Goal: Information Seeking & Learning: Learn about a topic

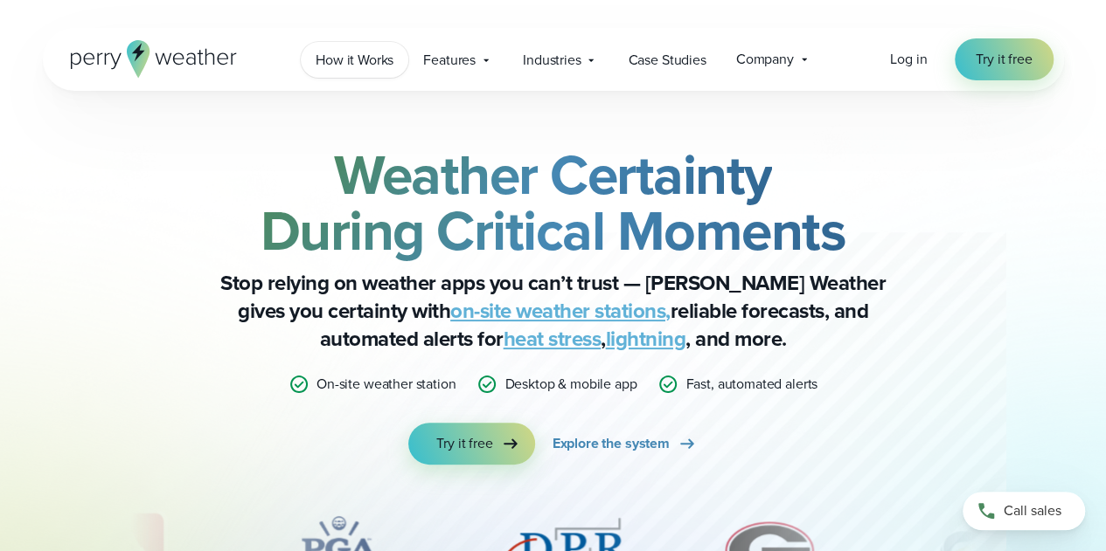
click at [359, 61] on span "How it Works" at bounding box center [355, 60] width 78 height 21
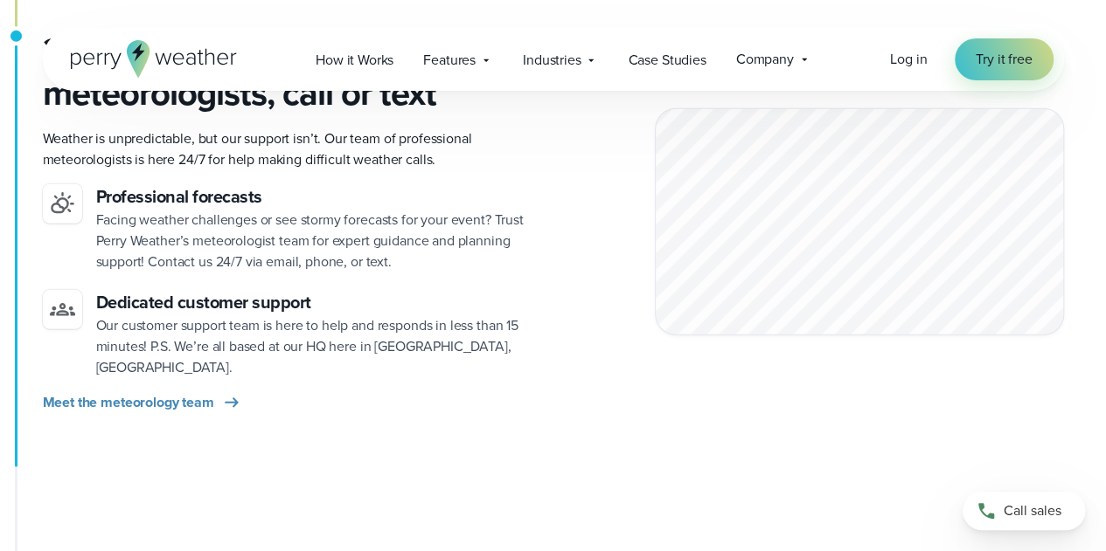
scroll to position [2535, 0]
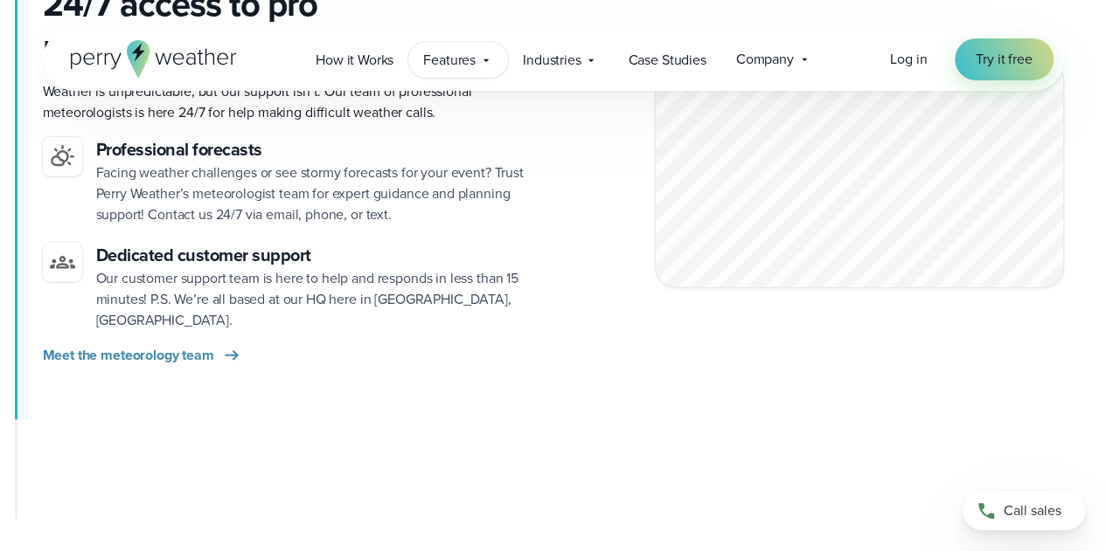
click at [474, 56] on span "Features" at bounding box center [449, 60] width 52 height 21
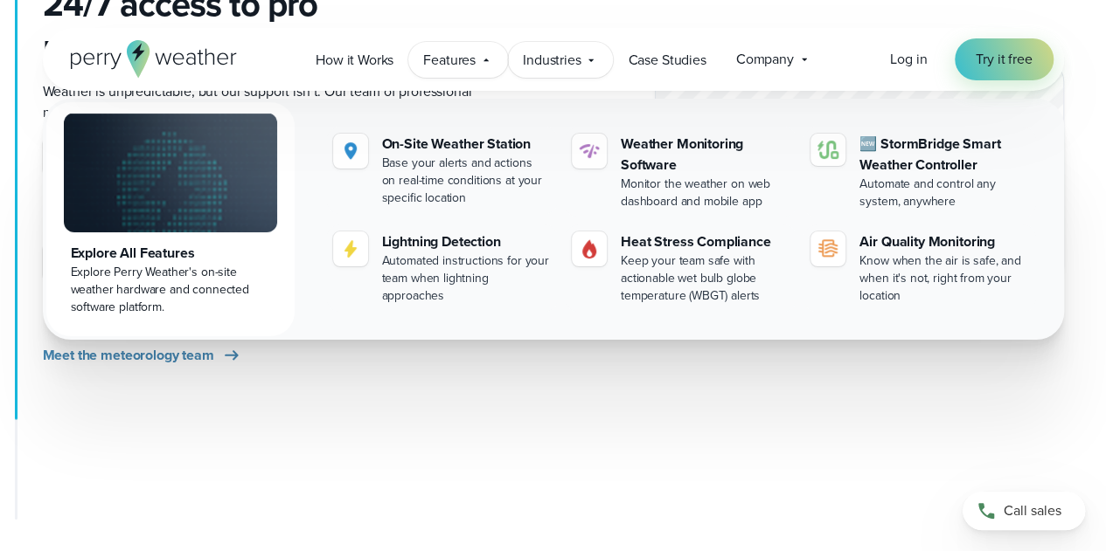
click at [587, 63] on icon at bounding box center [591, 60] width 14 height 14
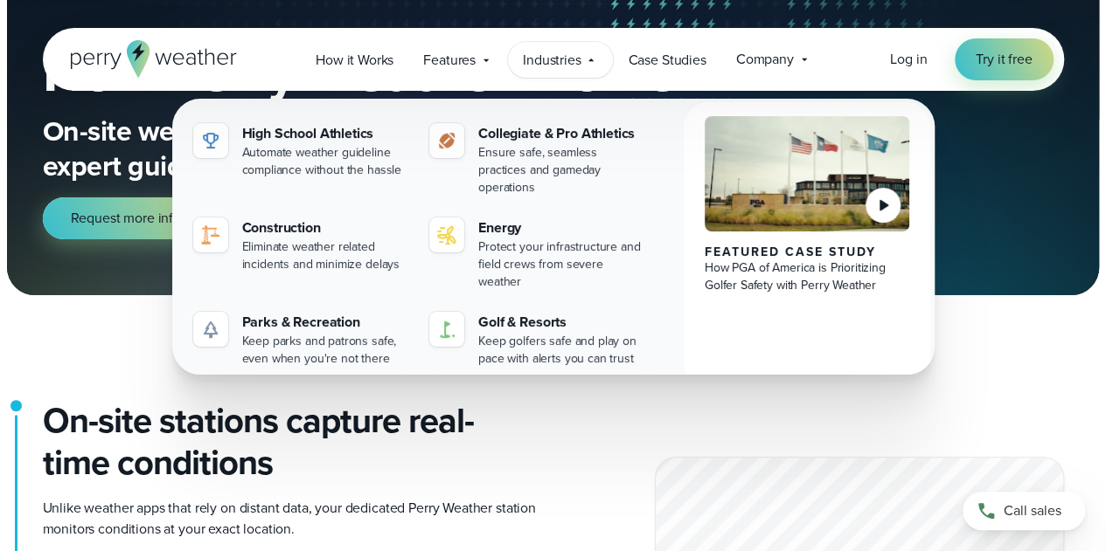
scroll to position [0, 0]
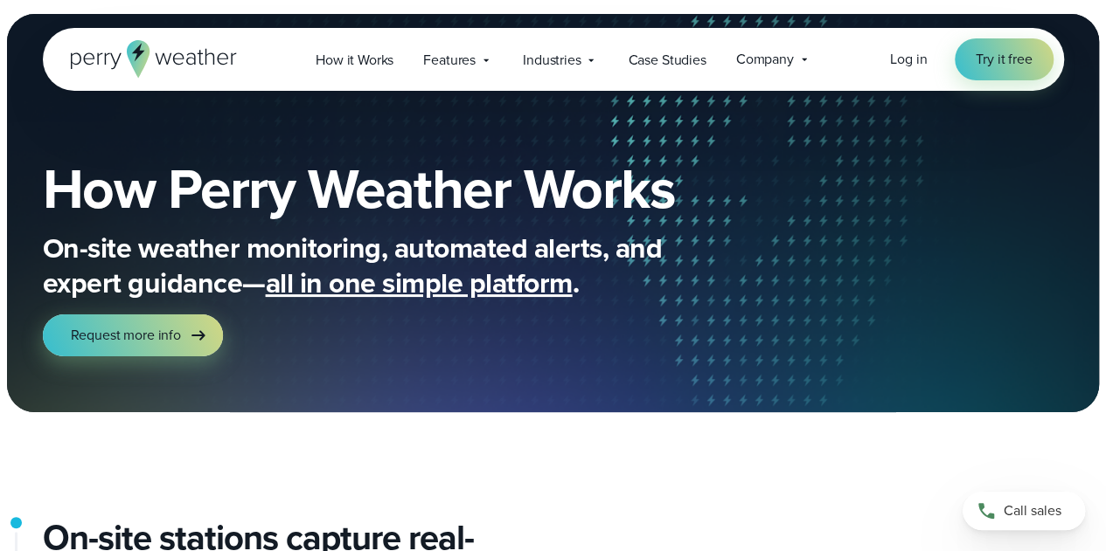
click at [103, 56] on icon at bounding box center [154, 59] width 166 height 38
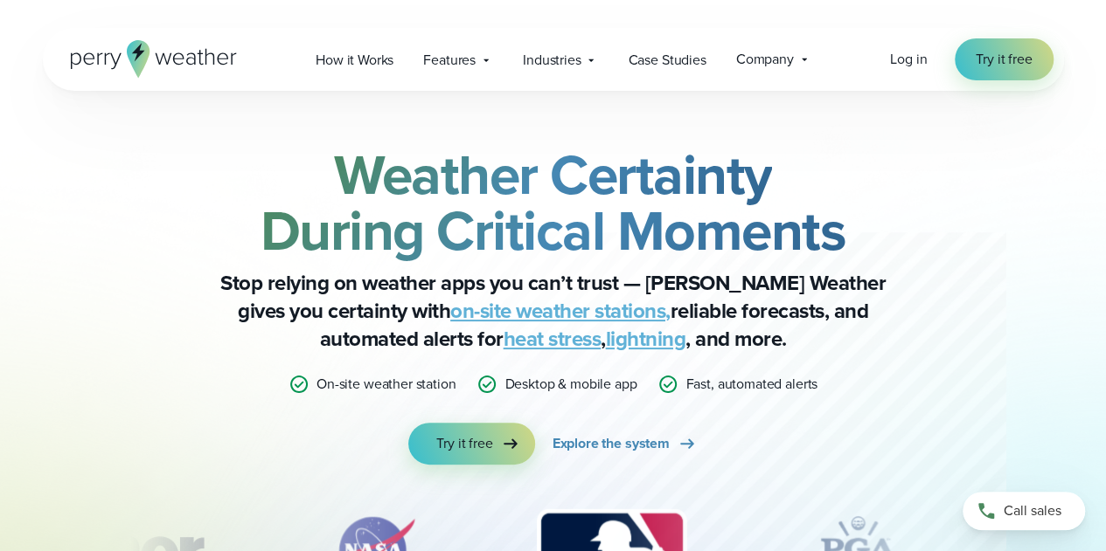
click at [450, 314] on link "on-site weather stations," at bounding box center [560, 310] width 220 height 31
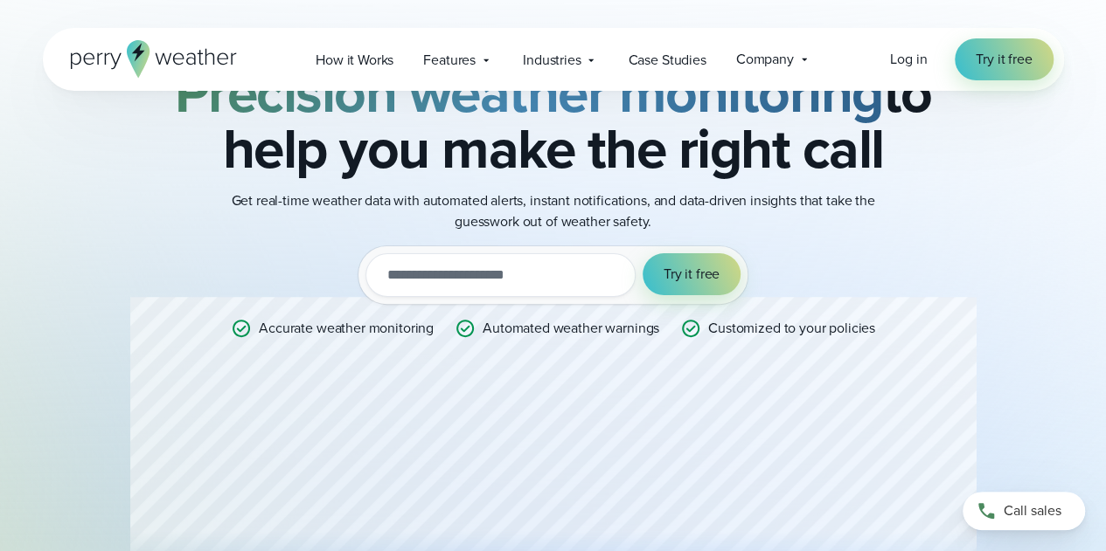
scroll to position [262, 0]
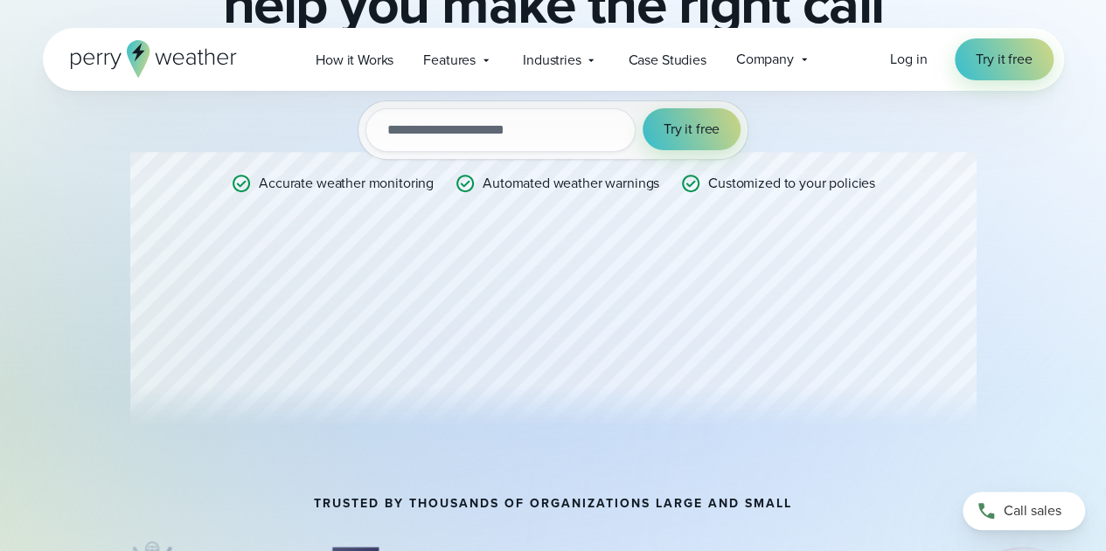
click at [801, 281] on div "Professional Weather Station Precision weather monitoring to help you make the …" at bounding box center [553, 163] width 846 height 557
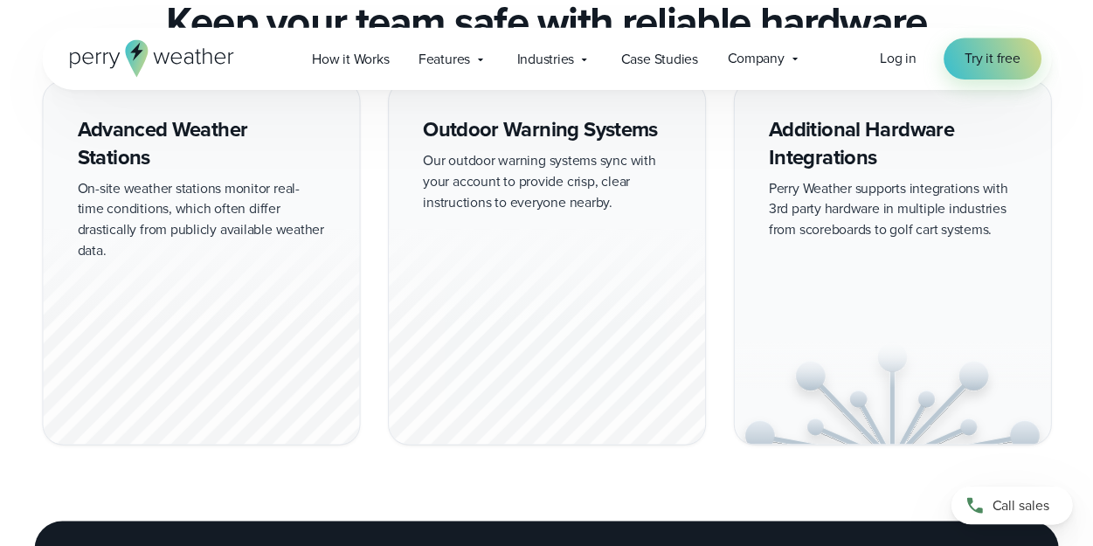
scroll to position [1661, 0]
